Goal: Obtain resource: Download file/media

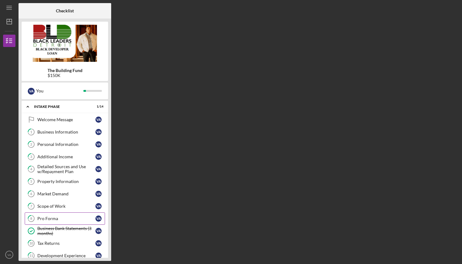
click at [53, 219] on div "Pro Forma" at bounding box center [66, 218] width 58 height 5
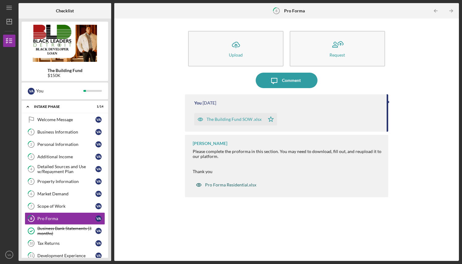
click at [222, 185] on div "Pro Forma Residential.xlsx" at bounding box center [230, 184] width 51 height 5
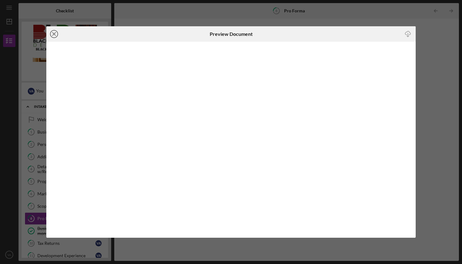
click at [55, 34] on icon "Icon/Close" at bounding box center [53, 33] width 15 height 15
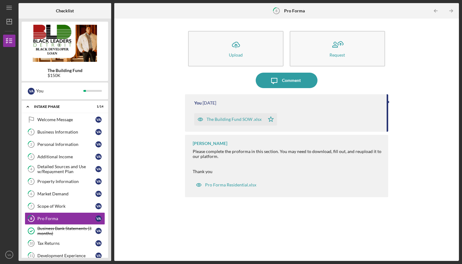
click at [228, 119] on div "The Building Fund SOW .xlsx" at bounding box center [234, 119] width 55 height 5
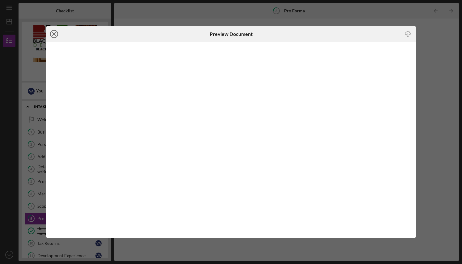
click at [54, 34] on line at bounding box center [53, 33] width 3 height 3
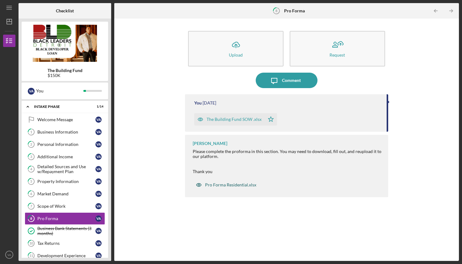
click at [232, 185] on div "Pro Forma Residential.xlsx" at bounding box center [230, 184] width 51 height 5
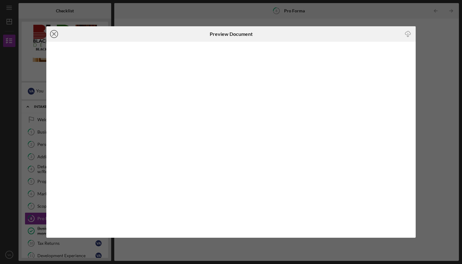
click at [55, 35] on line at bounding box center [53, 33] width 3 height 3
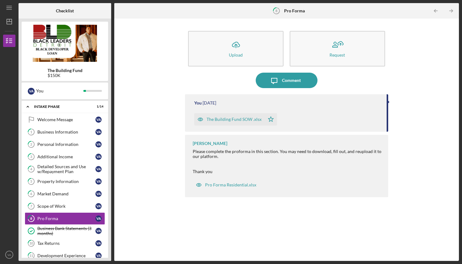
click at [223, 120] on div "The Building Fund SOW .xlsx" at bounding box center [234, 119] width 55 height 5
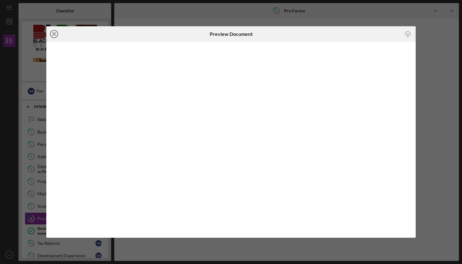
click at [54, 34] on line at bounding box center [53, 33] width 3 height 3
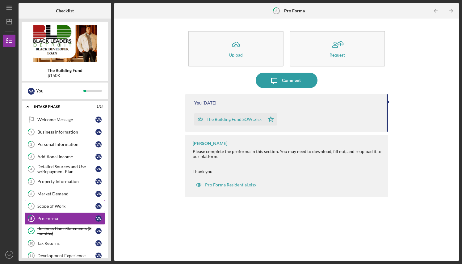
click at [52, 205] on div "Scope of Work" at bounding box center [66, 205] width 58 height 5
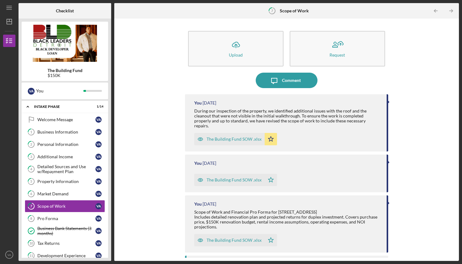
click at [233, 136] on div "The Building Fund SOW .xlsx" at bounding box center [234, 138] width 55 height 5
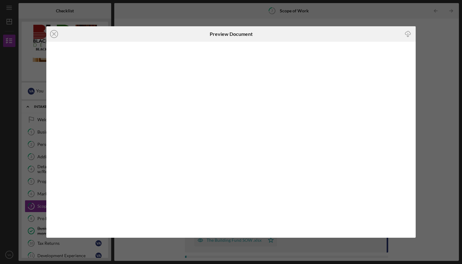
drag, startPoint x: 454, startPoint y: 77, endPoint x: 457, endPoint y: 92, distance: 15.1
click at [457, 92] on div "Icon/Close Preview Document Icon/Download" at bounding box center [231, 132] width 462 height 264
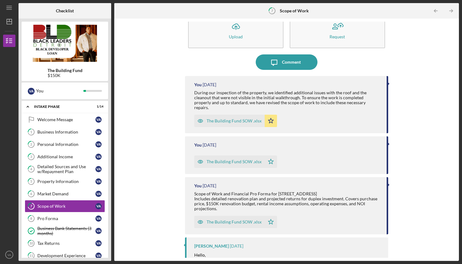
scroll to position [16, 0]
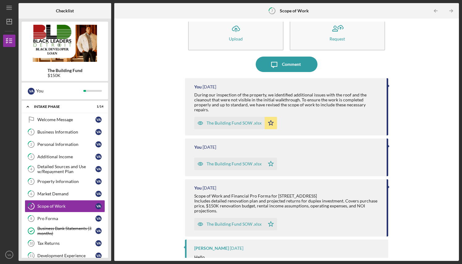
click at [240, 120] on div "The Building Fund SOW .xlsx" at bounding box center [234, 122] width 55 height 5
